Goal: Task Accomplishment & Management: Use online tool/utility

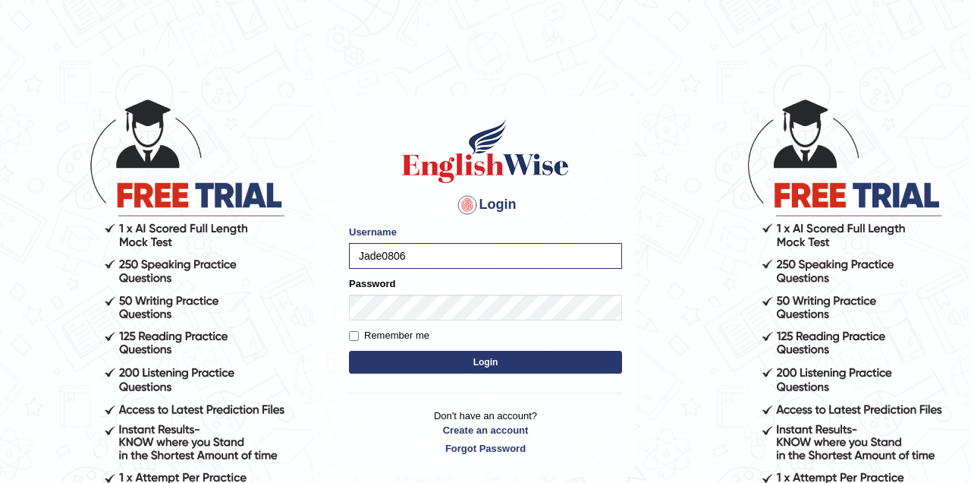
click at [419, 363] on button "Login" at bounding box center [485, 362] width 273 height 23
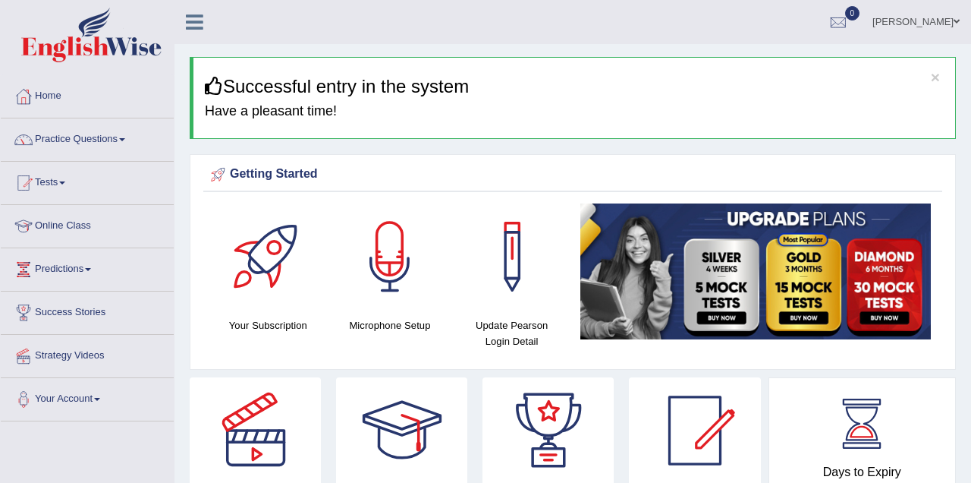
click at [103, 222] on link "Online Class" at bounding box center [87, 224] width 173 height 38
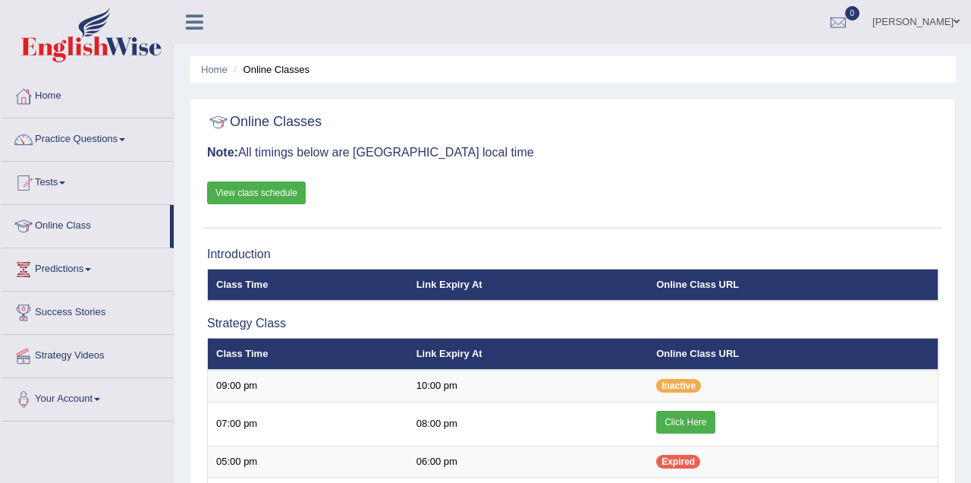
click at [677, 420] on link "Click Here" at bounding box center [685, 422] width 58 height 23
